Goal: Find contact information: Obtain details needed to contact an individual or organization

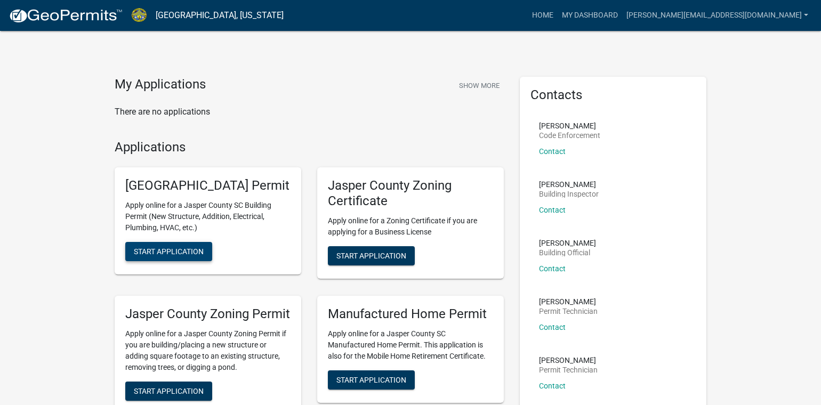
click at [171, 256] on span "Start Application" at bounding box center [169, 252] width 70 height 9
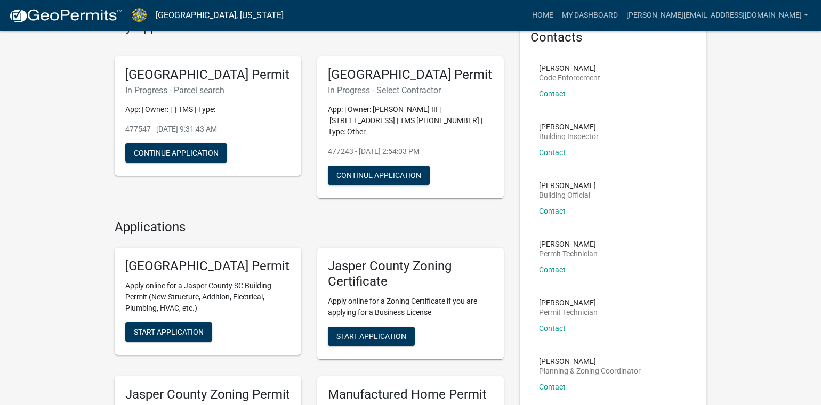
scroll to position [160, 0]
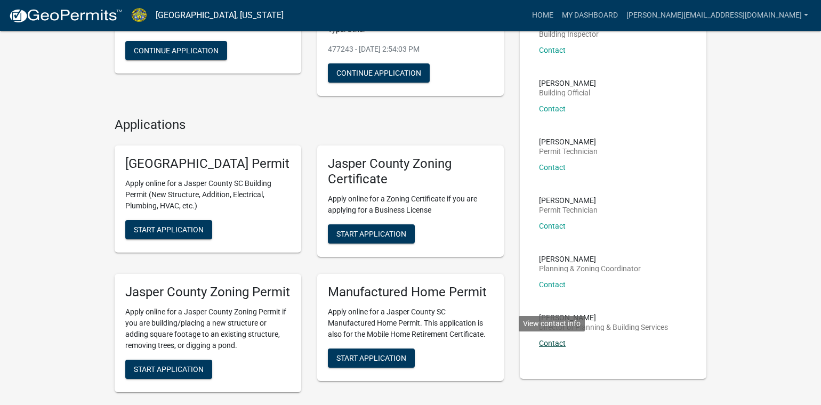
click at [553, 345] on link "Contact" at bounding box center [552, 343] width 27 height 9
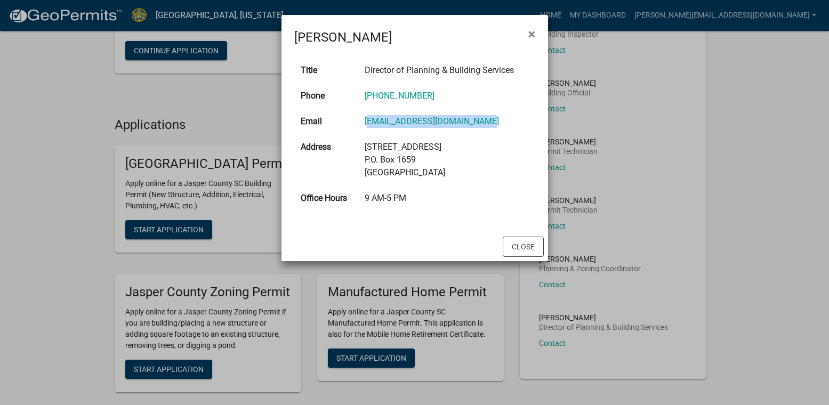
drag, startPoint x: 487, startPoint y: 121, endPoint x: 362, endPoint y: 118, distance: 125.4
click at [362, 118] on td "[EMAIL_ADDRESS][DOMAIN_NAME]" at bounding box center [446, 122] width 177 height 26
copy link "[EMAIL_ADDRESS][DOMAIN_NAME]"
click at [533, 34] on span "×" at bounding box center [532, 34] width 7 height 15
